Goal: Feedback & Contribution: Submit feedback/report problem

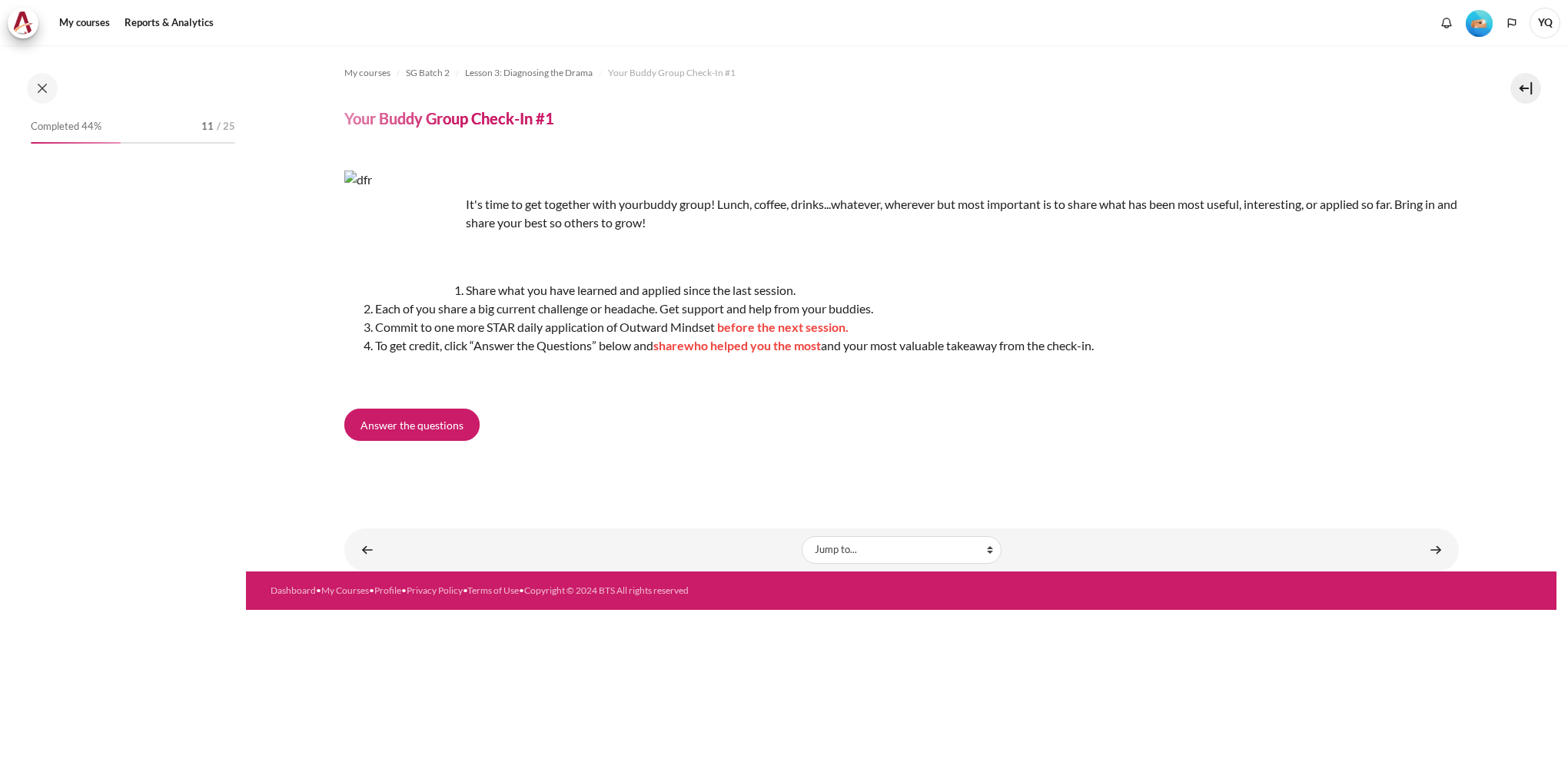
scroll to position [294, 0]
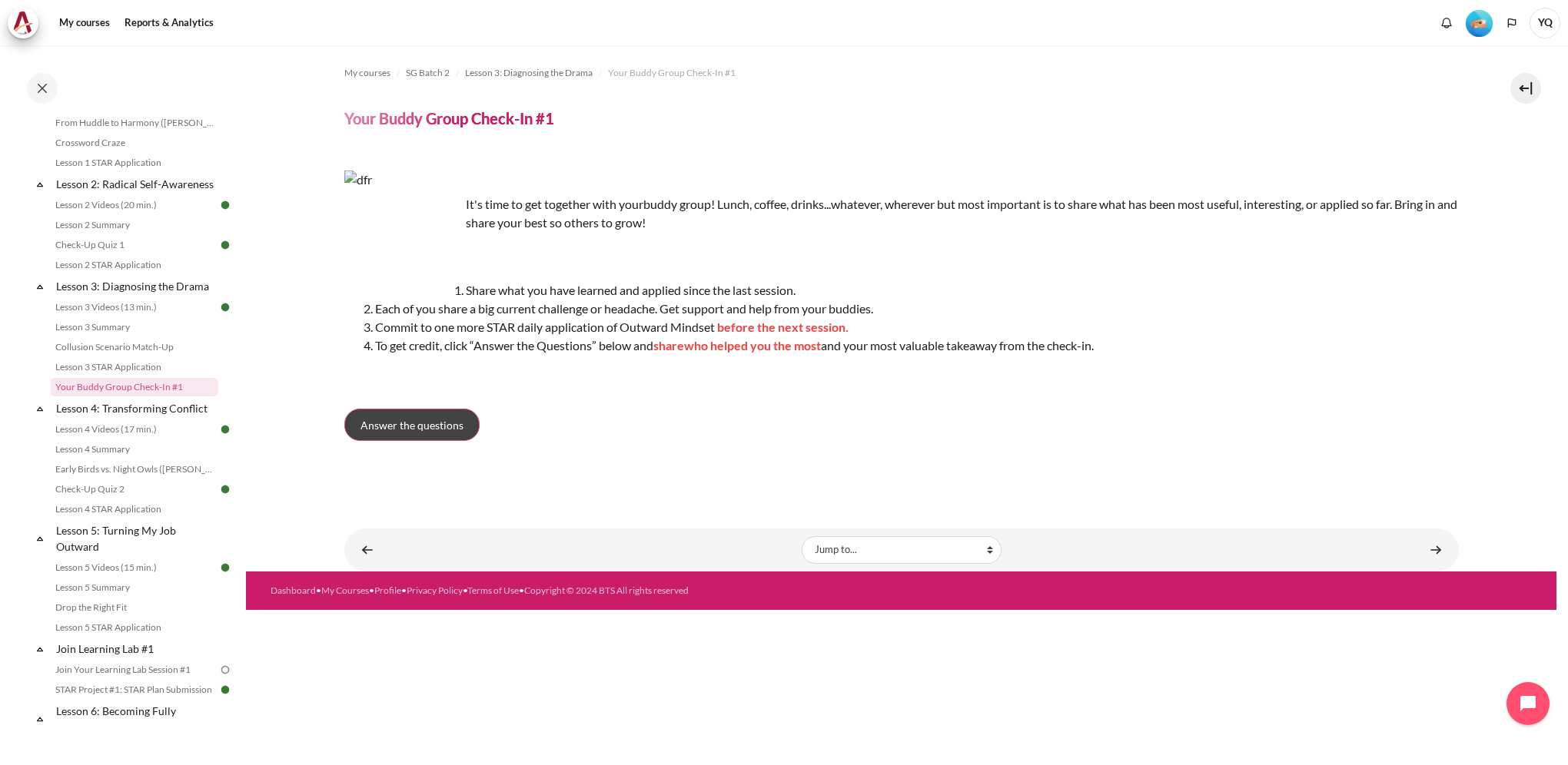
click at [394, 419] on span "Answer the questions" at bounding box center [412, 425] width 103 height 16
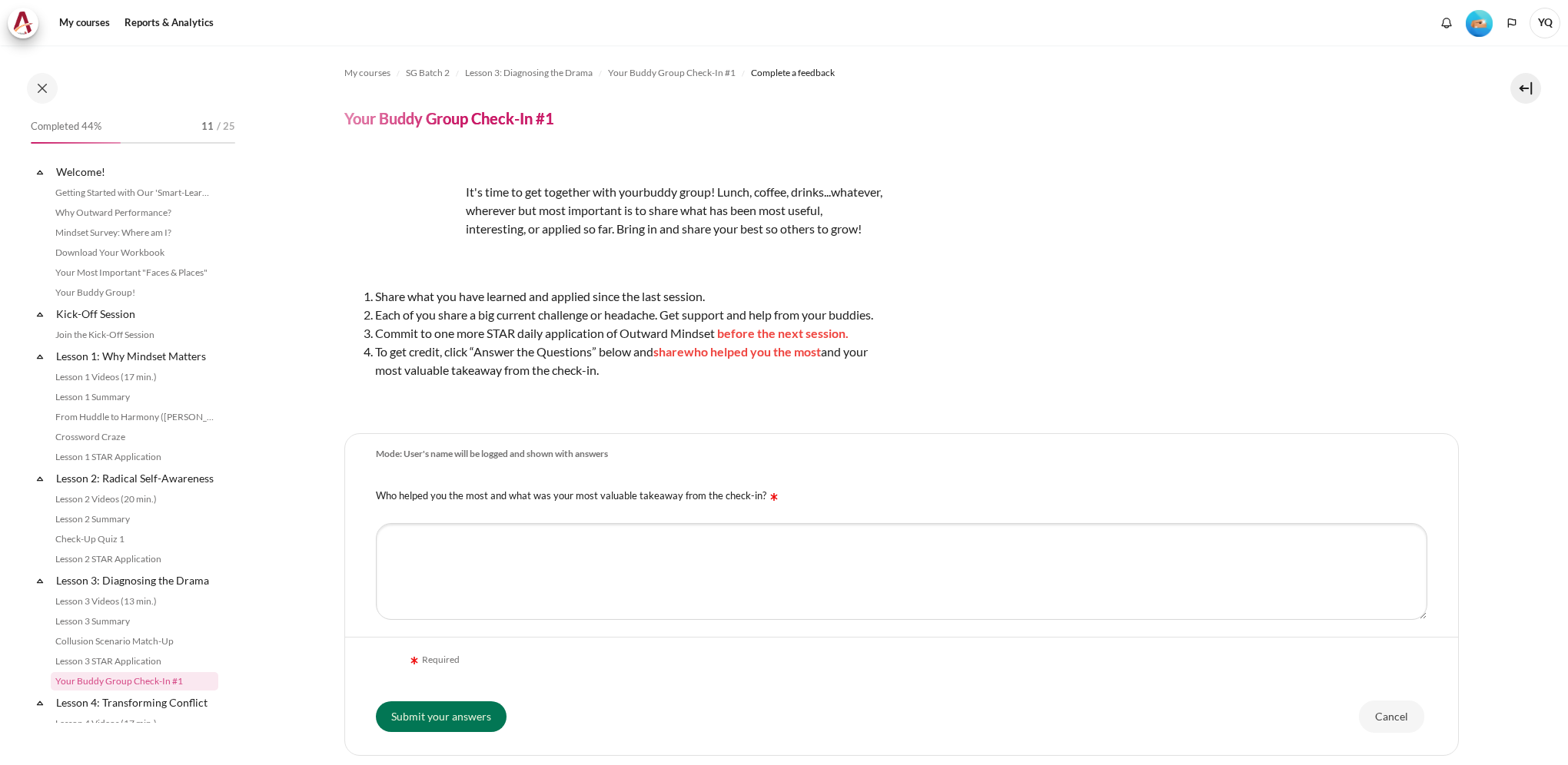
scroll to position [279, 0]
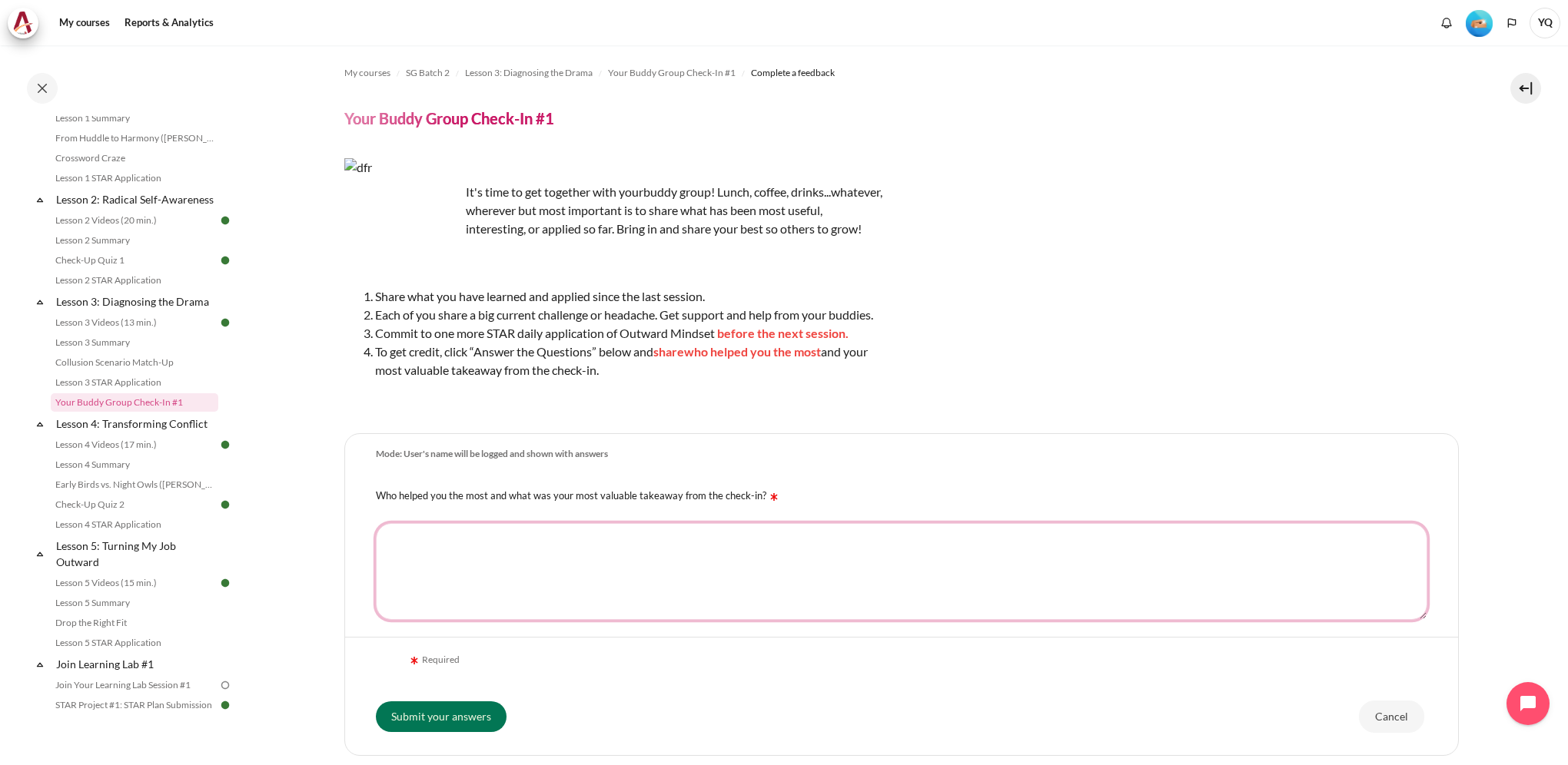
click at [652, 577] on textarea "Who helped you the most and what was your most valuable takeaway from the check…" at bounding box center [902, 571] width 1052 height 97
type textarea "W"
click at [841, 563] on textarea "W" at bounding box center [902, 571] width 1052 height 97
drag, startPoint x: 725, startPoint y: 559, endPoint x: 690, endPoint y: 562, distance: 35.1
click at [690, 562] on textarea "W" at bounding box center [902, 571] width 1052 height 97
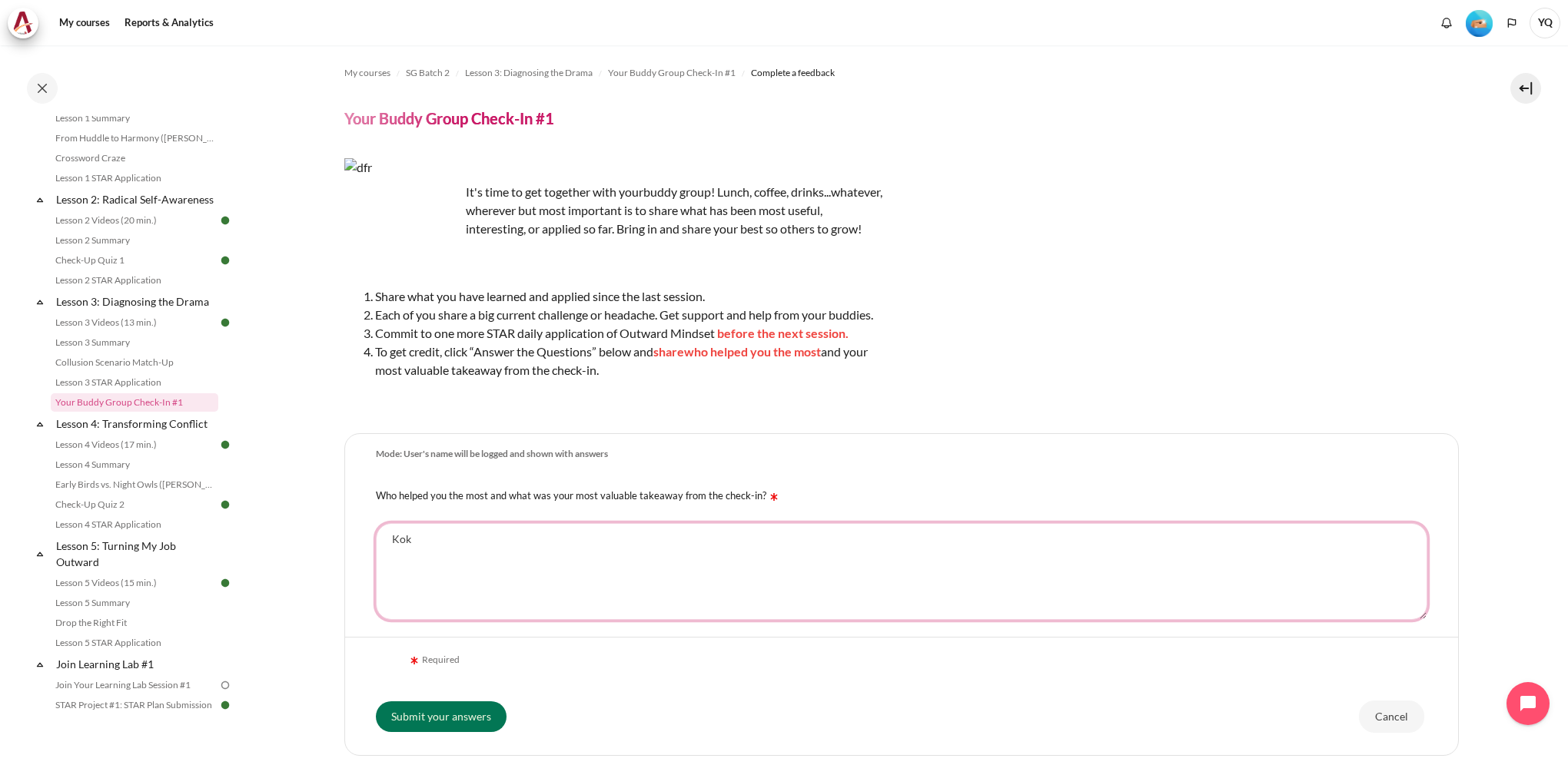
click at [446, 572] on textarea "Kok" at bounding box center [902, 571] width 1052 height 97
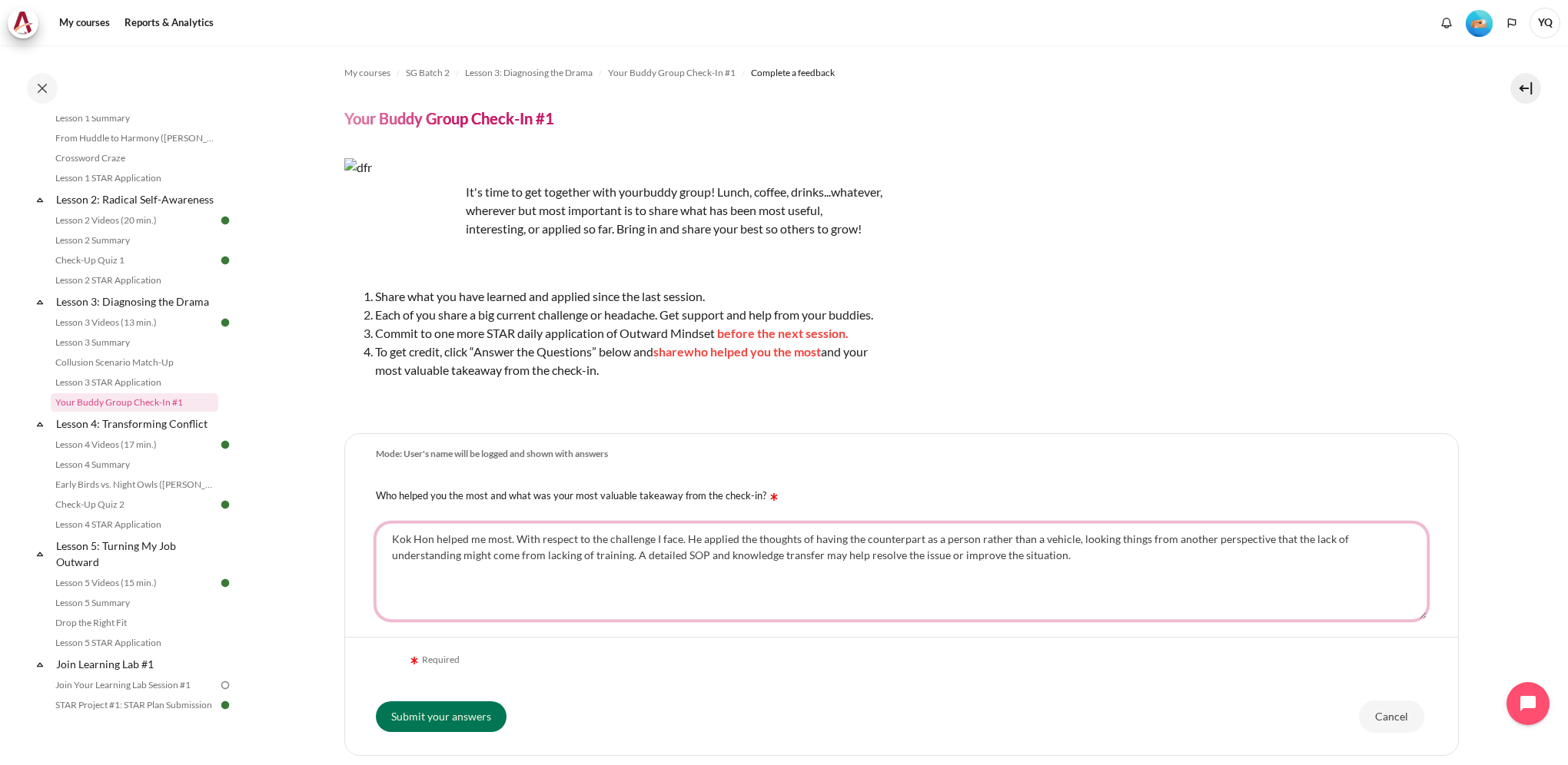
drag, startPoint x: 1028, startPoint y: 590, endPoint x: 515, endPoint y: 563, distance: 513.7
click at [514, 563] on textarea "Kok Hon helped me most. With respect to the challenge I face. He applied the th…" at bounding box center [902, 571] width 1052 height 97
drag, startPoint x: 871, startPoint y: 583, endPoint x: 887, endPoint y: 583, distance: 16.0
click at [871, 583] on textarea "Kok Hon helped me most. With respect to the challenge I face. He applied the th…" at bounding box center [902, 571] width 1052 height 97
drag, startPoint x: 1008, startPoint y: 577, endPoint x: 513, endPoint y: 558, distance: 495.4
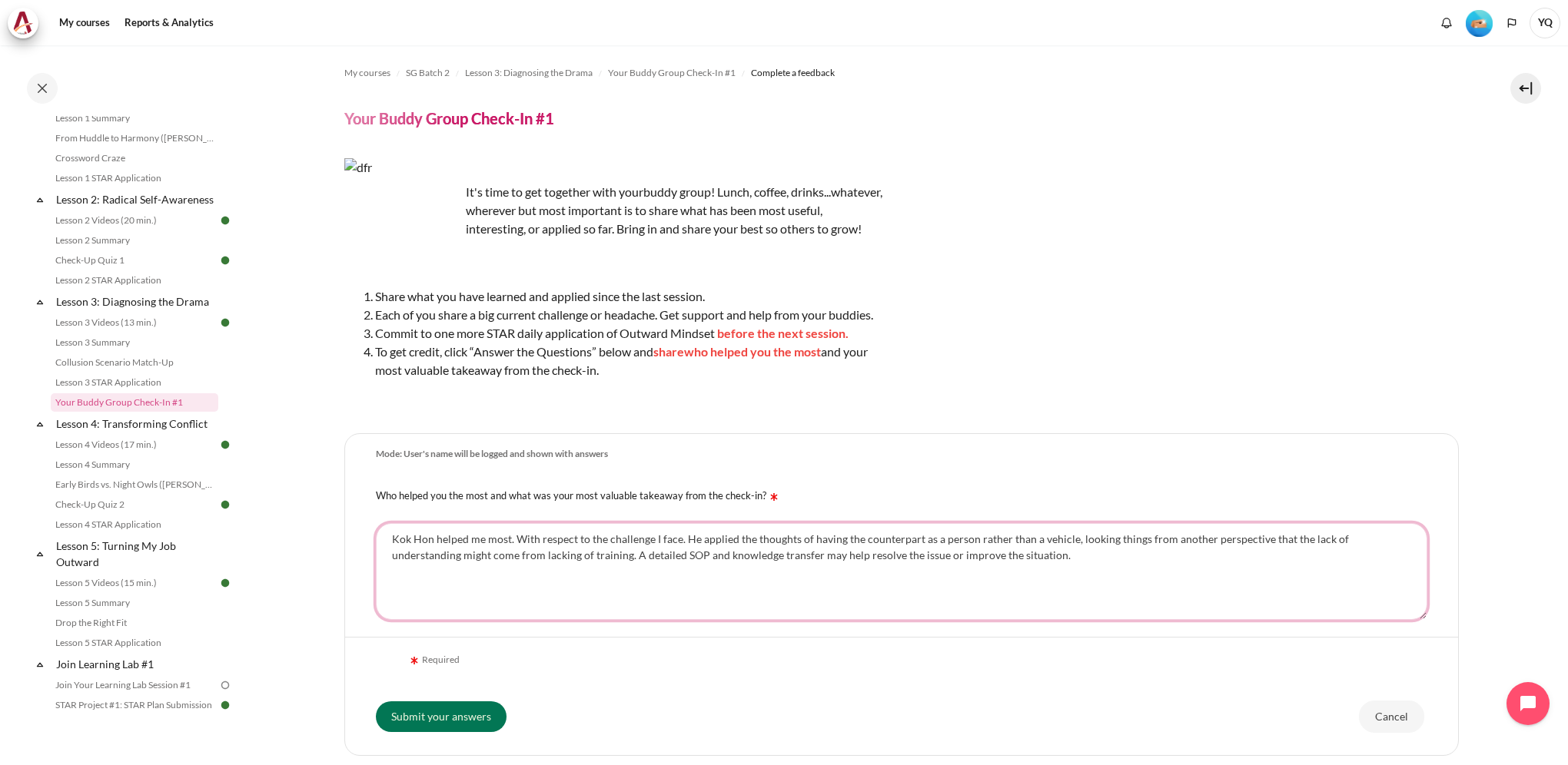
click at [513, 558] on textarea "Kok Hon helped me most. With respect to the challenge I face. He applied the th…" at bounding box center [902, 571] width 1052 height 97
paste textarea "He offered a new way to look at the problem: treat our counterparts as people, …"
drag, startPoint x: 901, startPoint y: 558, endPoint x: 918, endPoint y: 559, distance: 17.0
click at [918, 559] on textarea "Kok Hon helped me most. He offered a new way to look at the problem: treat our …" at bounding box center [902, 571] width 1052 height 97
click at [1000, 572] on textarea "Kok Hon helped me most. He offered a new way to look at the problem: treat our …" at bounding box center [902, 571] width 1052 height 97
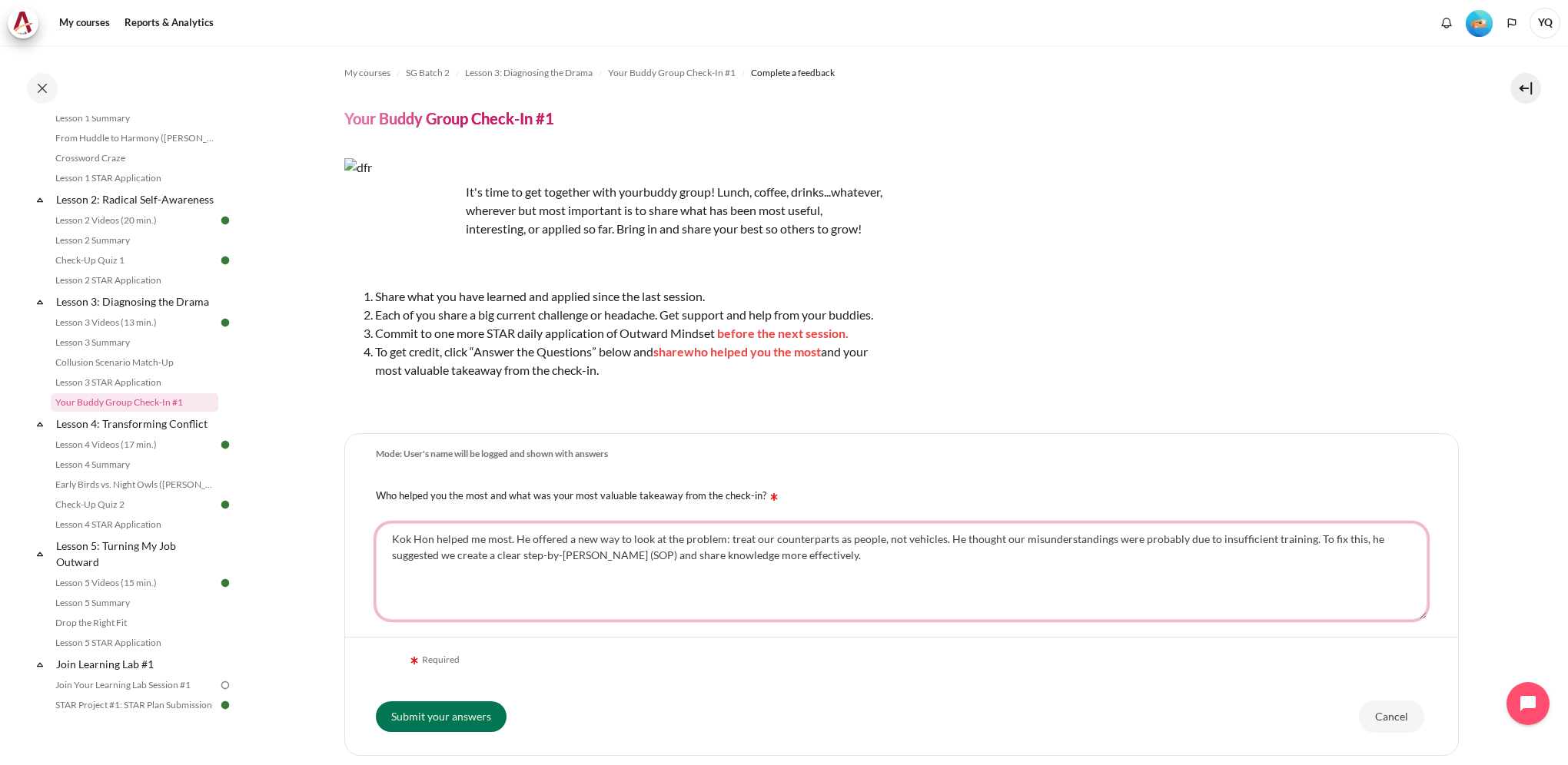
drag, startPoint x: 637, startPoint y: 571, endPoint x: 614, endPoint y: 572, distance: 23.0
click at [614, 572] on textarea "Kok Hon helped me most. He offered a new way to look at the problem: treat our …" at bounding box center [902, 571] width 1052 height 97
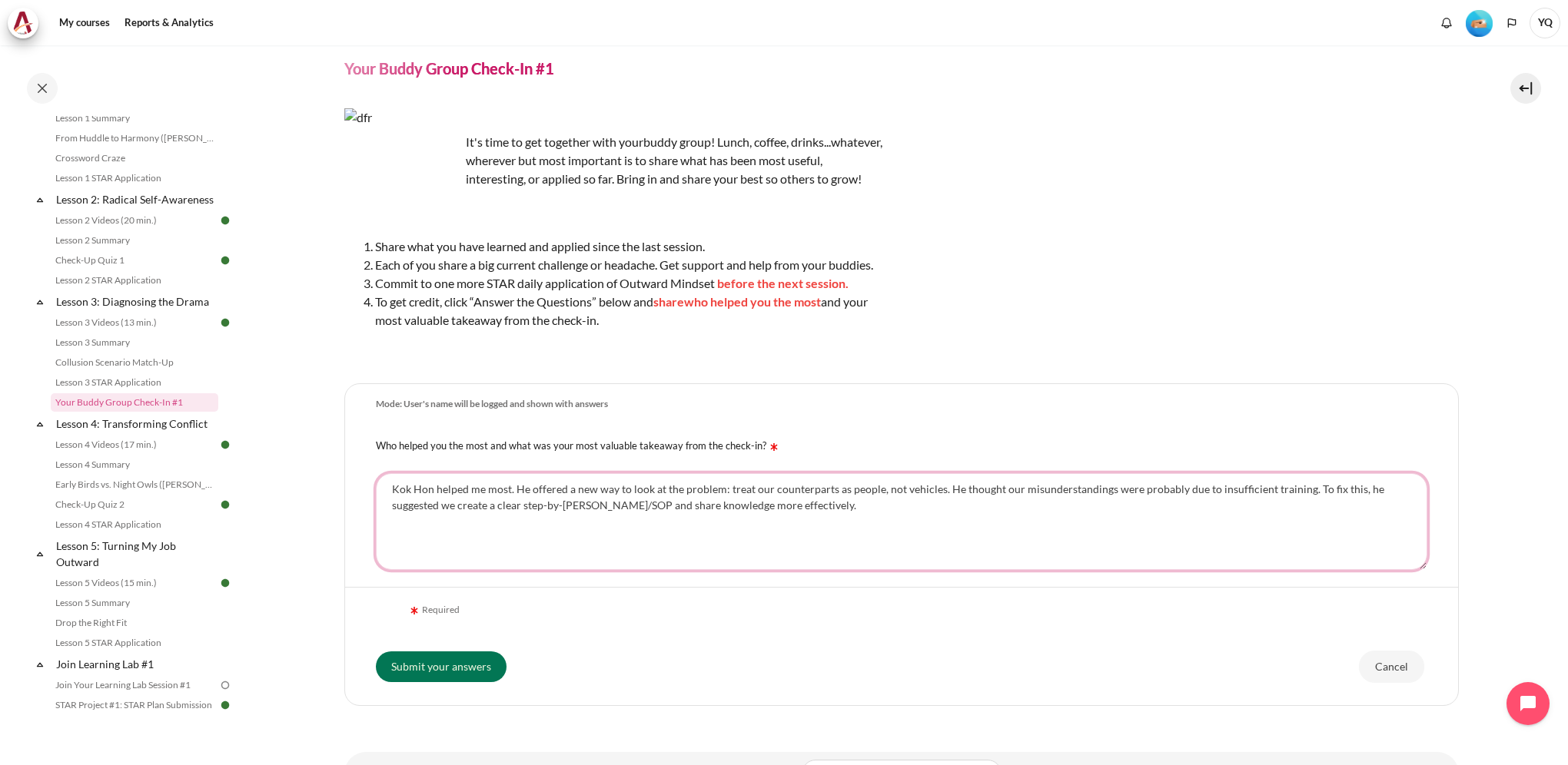
scroll to position [77, 0]
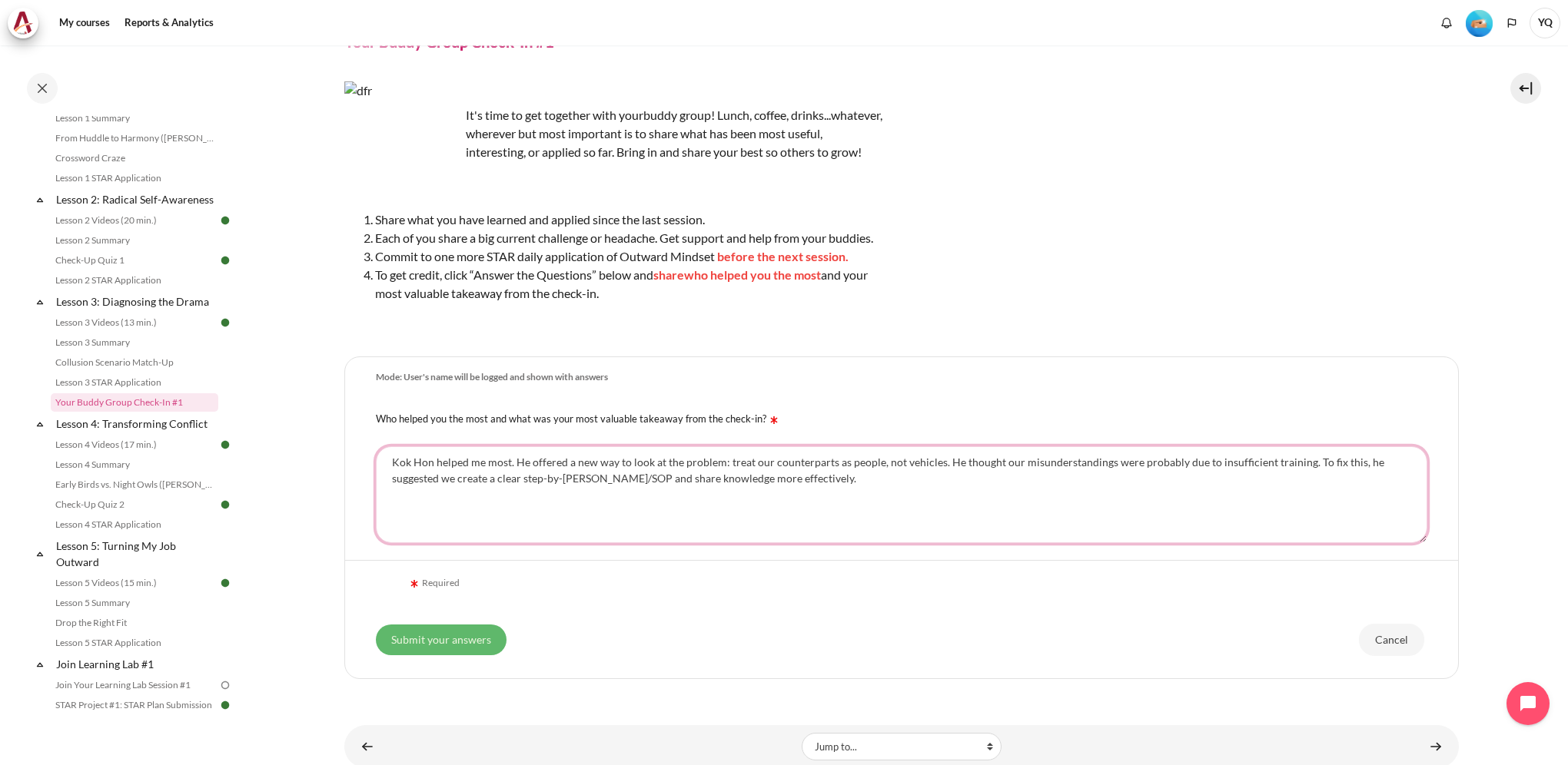
type textarea "Kok Hon helped me most. He offered a new way to look at the problem: treat our …"
click at [474, 655] on input "Submit your answers" at bounding box center [441, 641] width 131 height 31
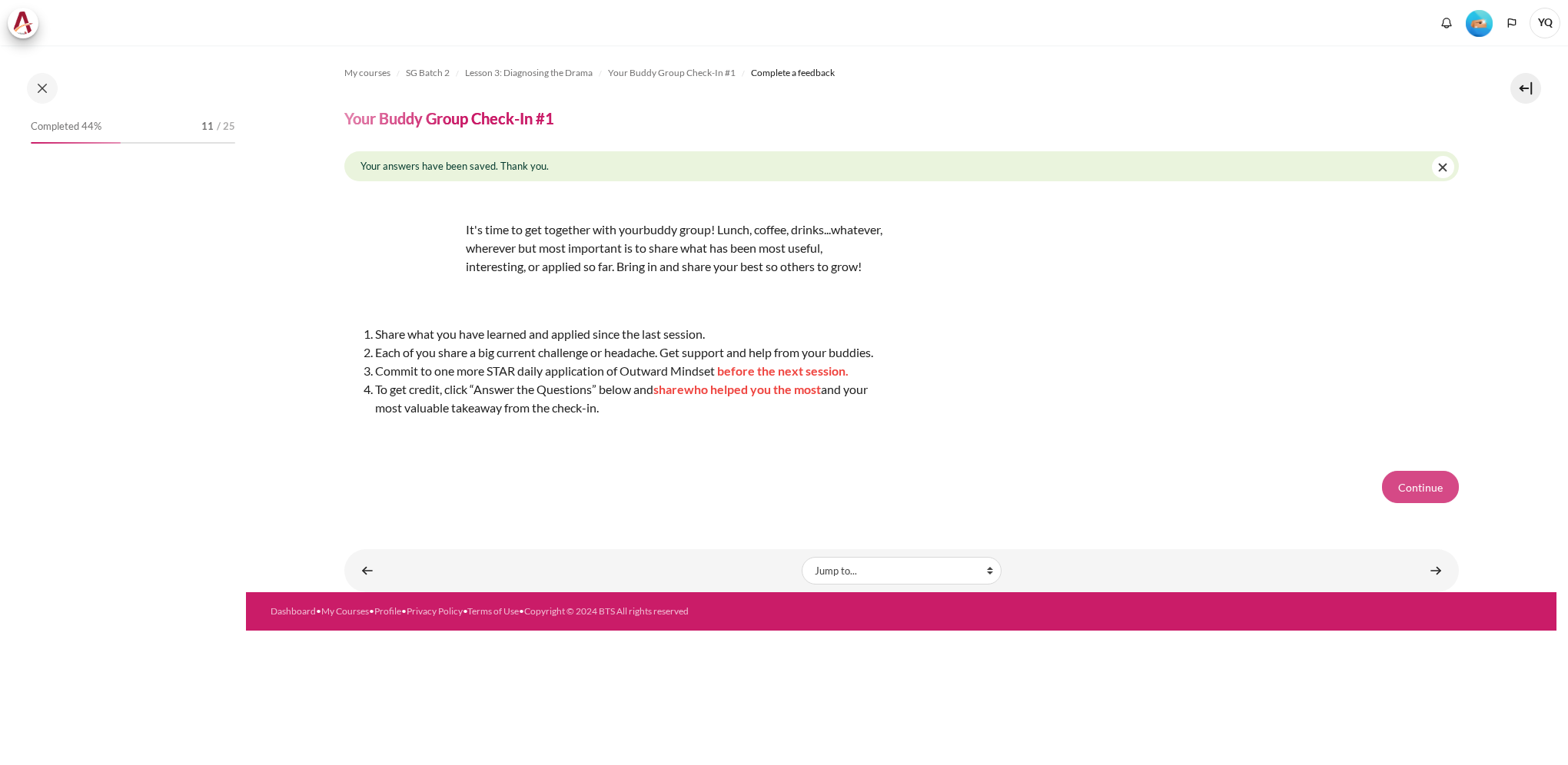
scroll to position [279, 0]
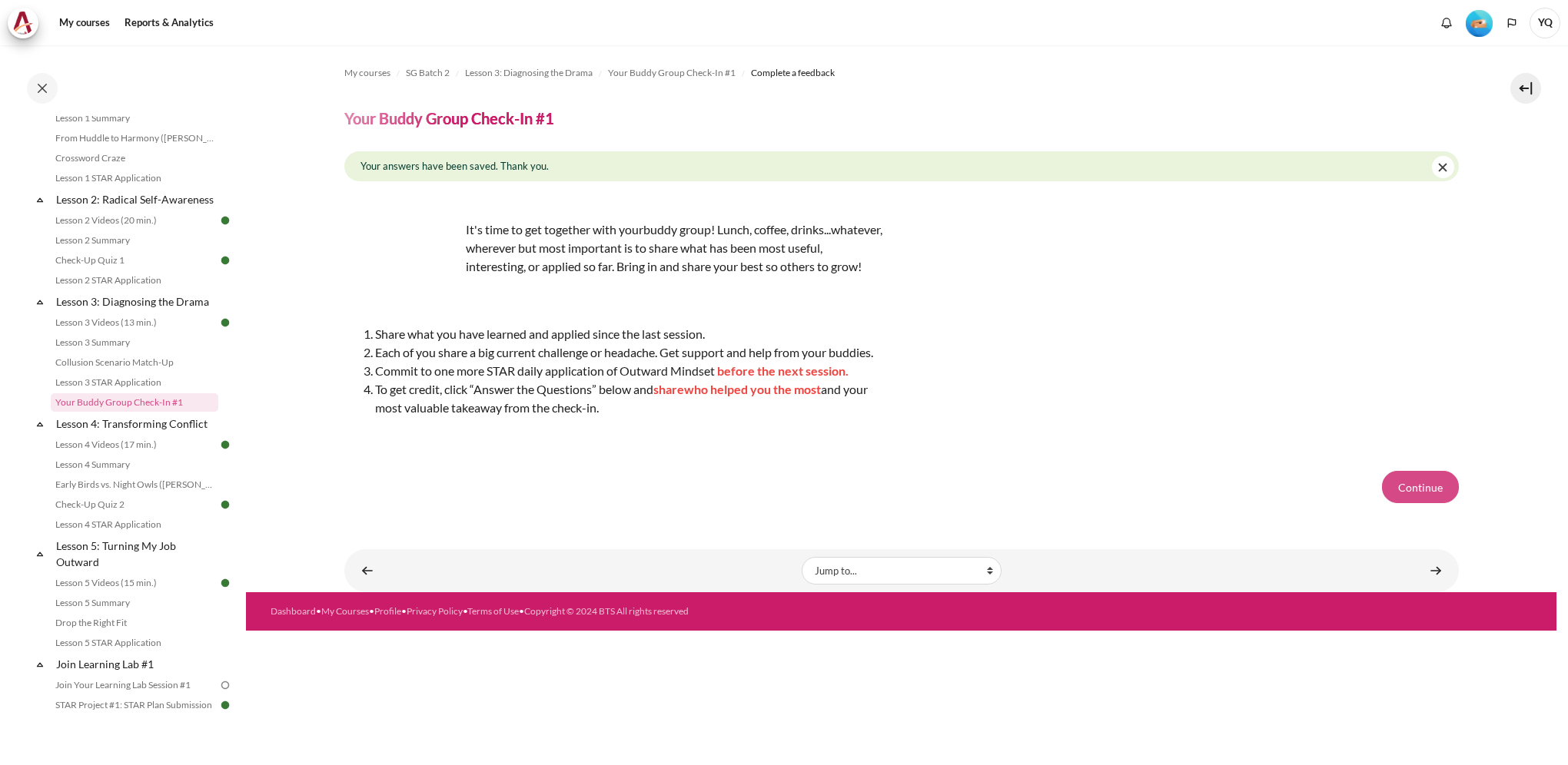
click at [1430, 503] on button "Continue" at bounding box center [1420, 487] width 77 height 32
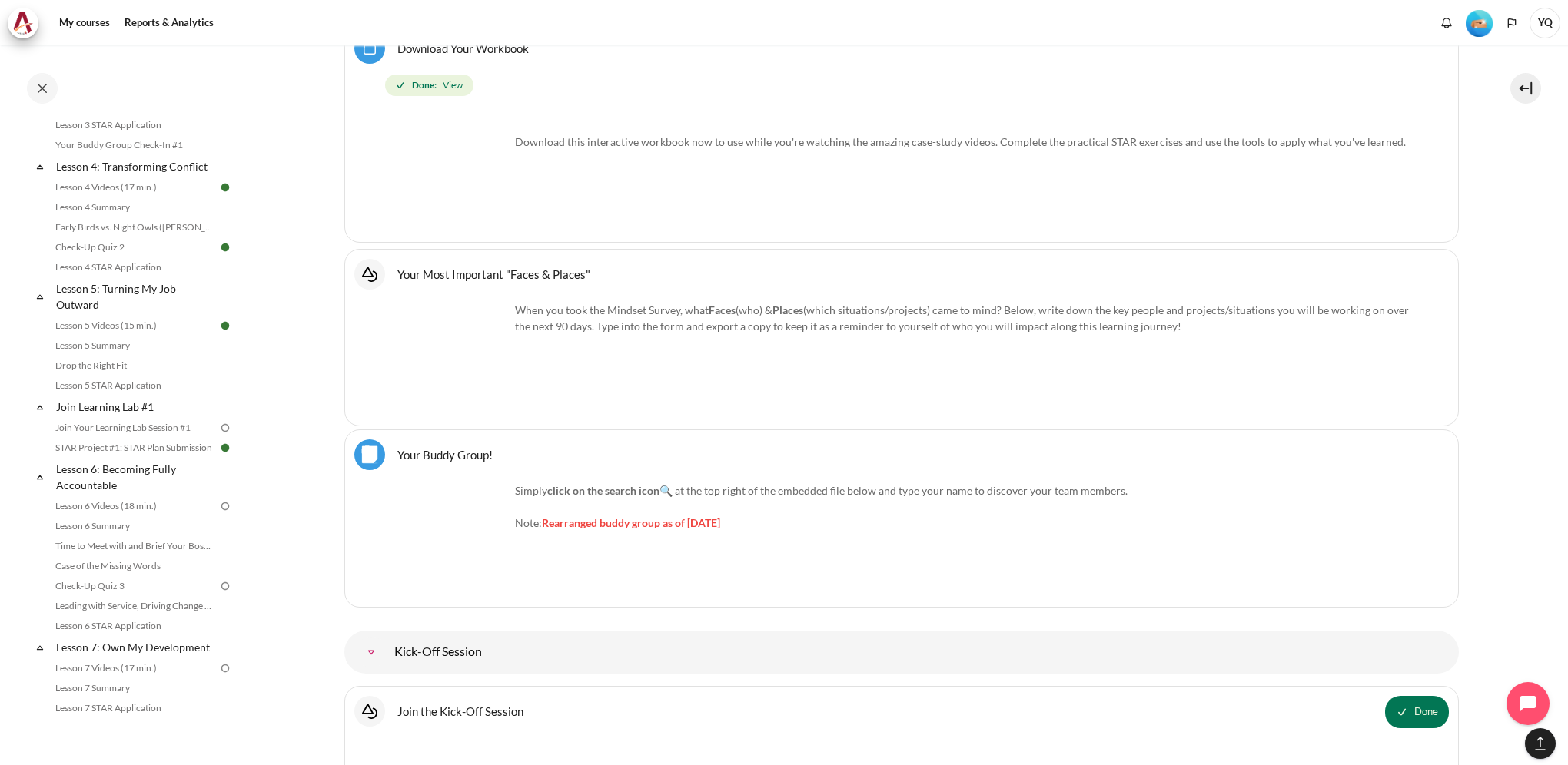
scroll to position [538, 0]
click at [176, 456] on link "STAR Project #1: STAR Plan Submission" at bounding box center [135, 446] width 168 height 18
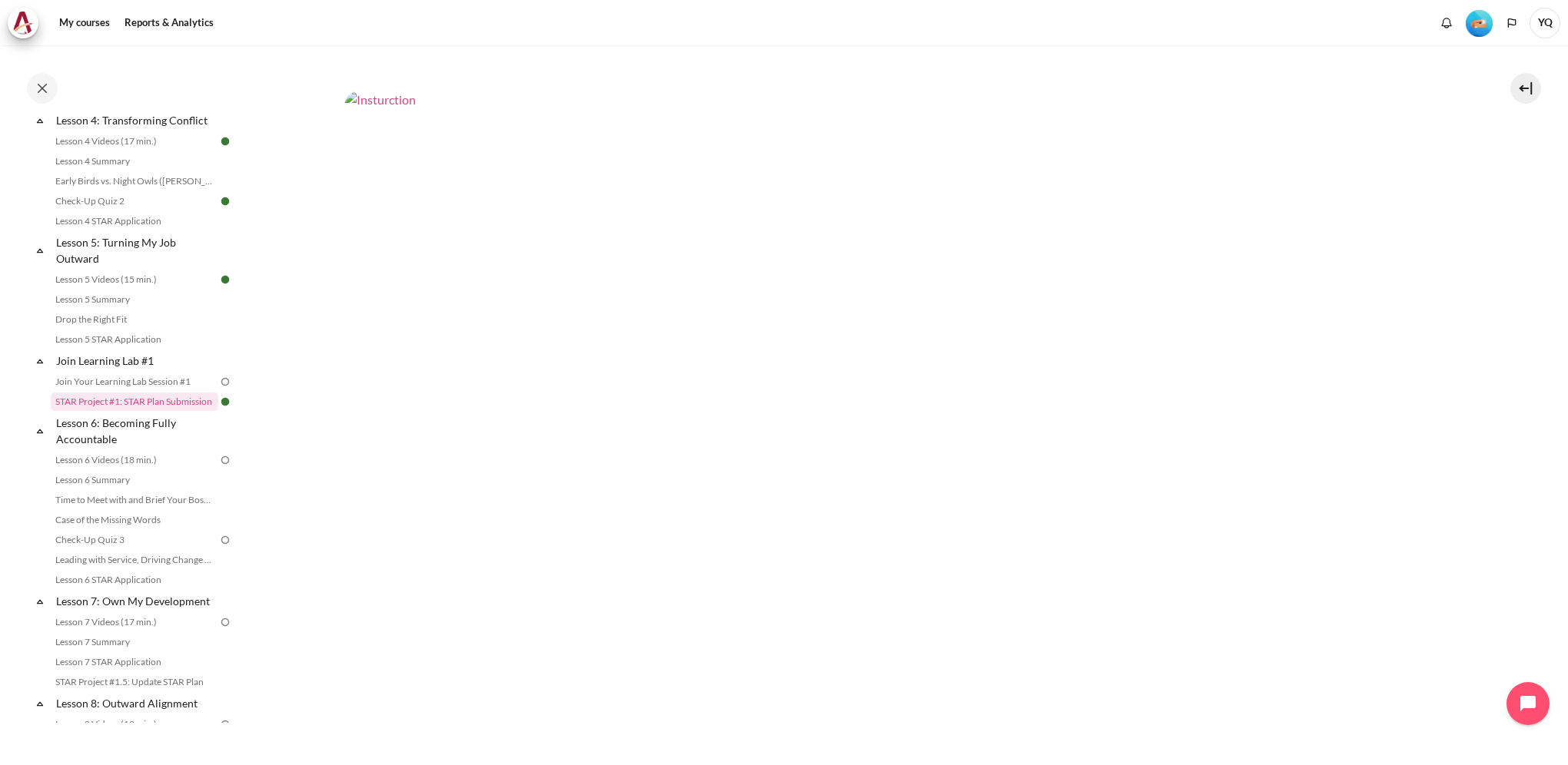
scroll to position [935, 0]
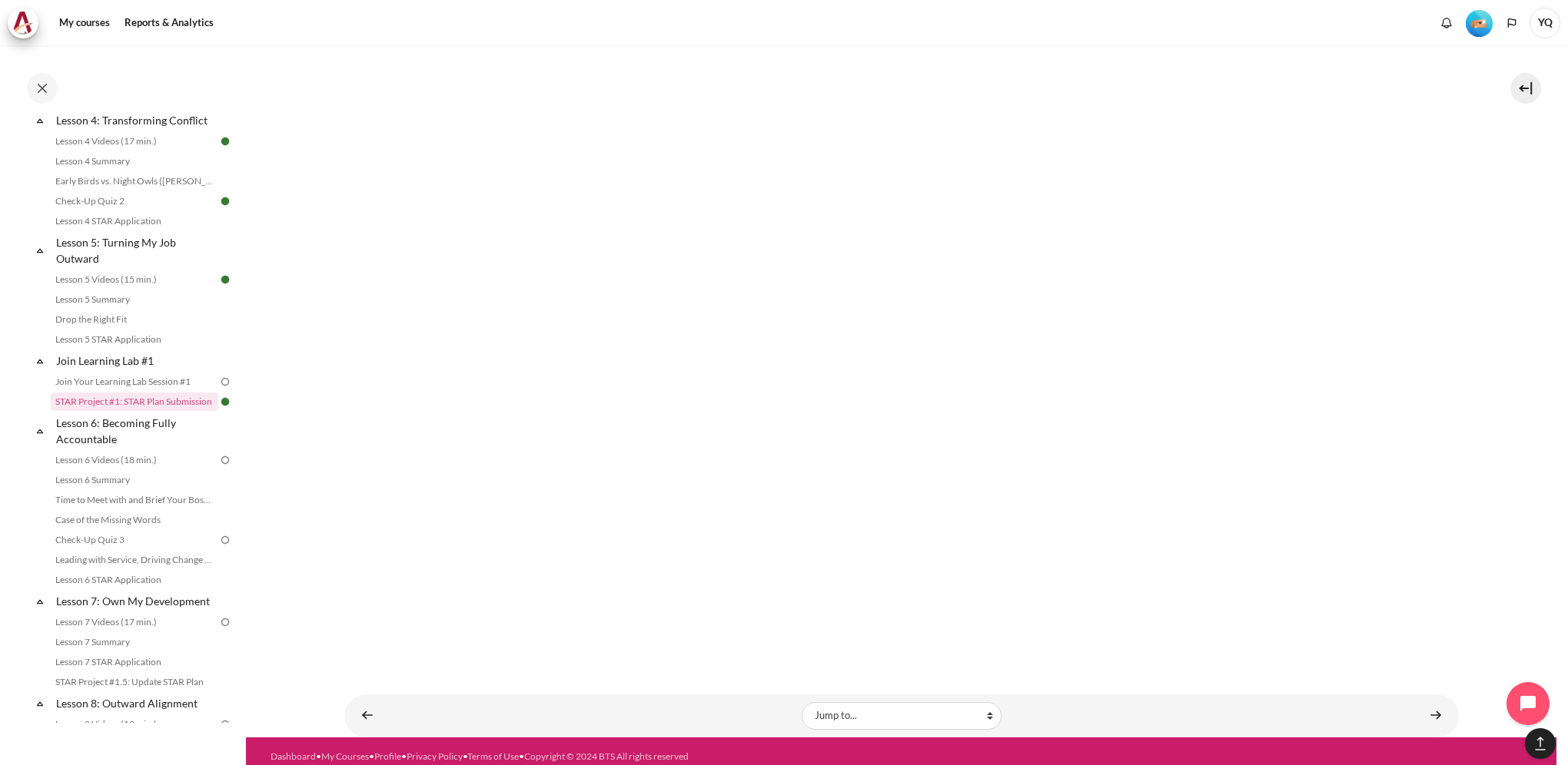
click at [1064, 370] on img "Content" at bounding box center [901, 314] width 1115 height 627
